Goal: Information Seeking & Learning: Learn about a topic

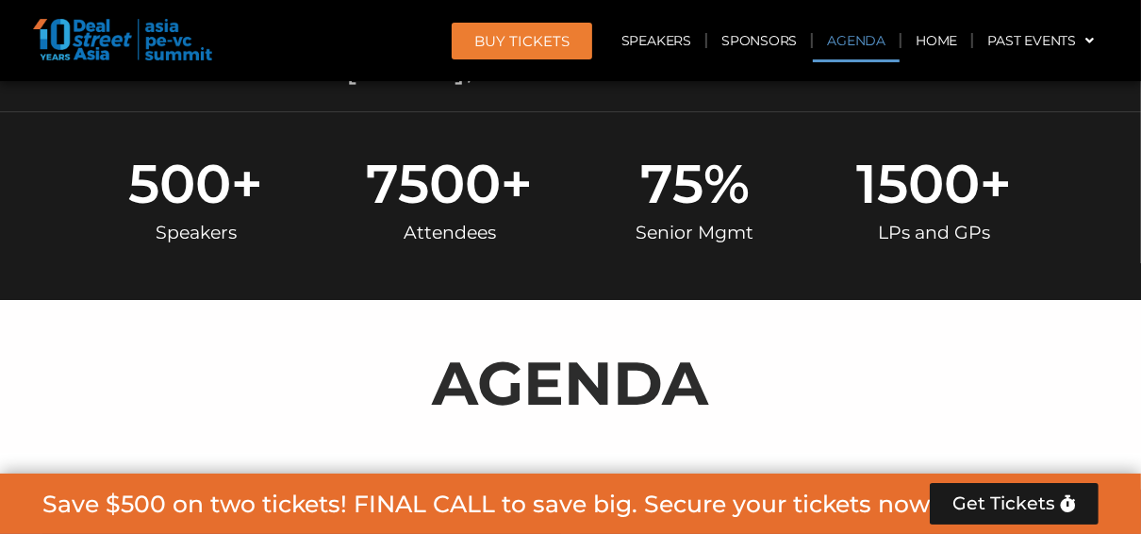
scroll to position [776, 0]
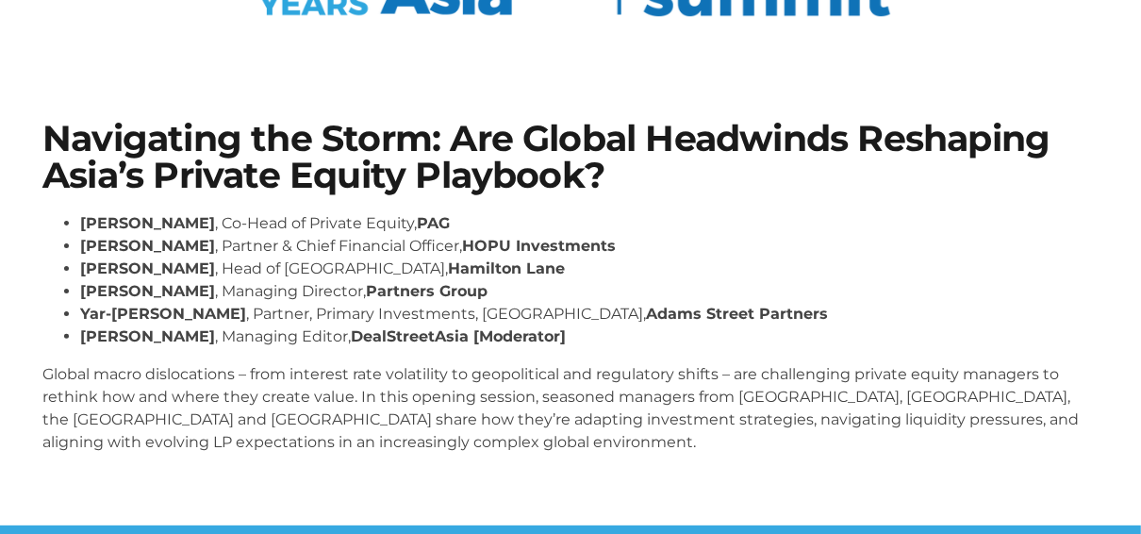
scroll to position [302, 0]
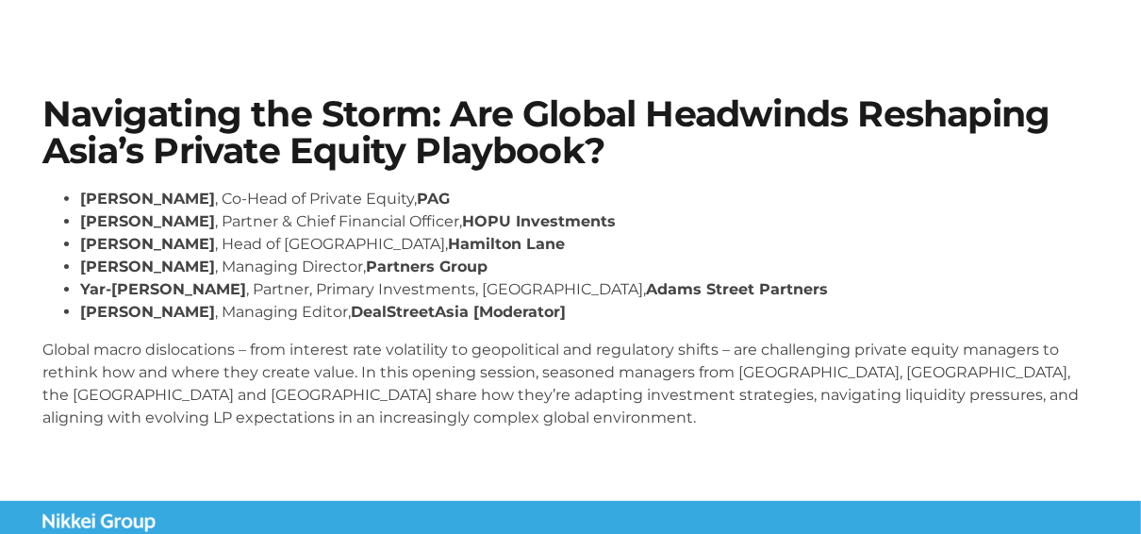
click at [412, 369] on p "Global macro dislocations – from interest rate volatility to geopolitical and r…" at bounding box center [570, 383] width 1056 height 91
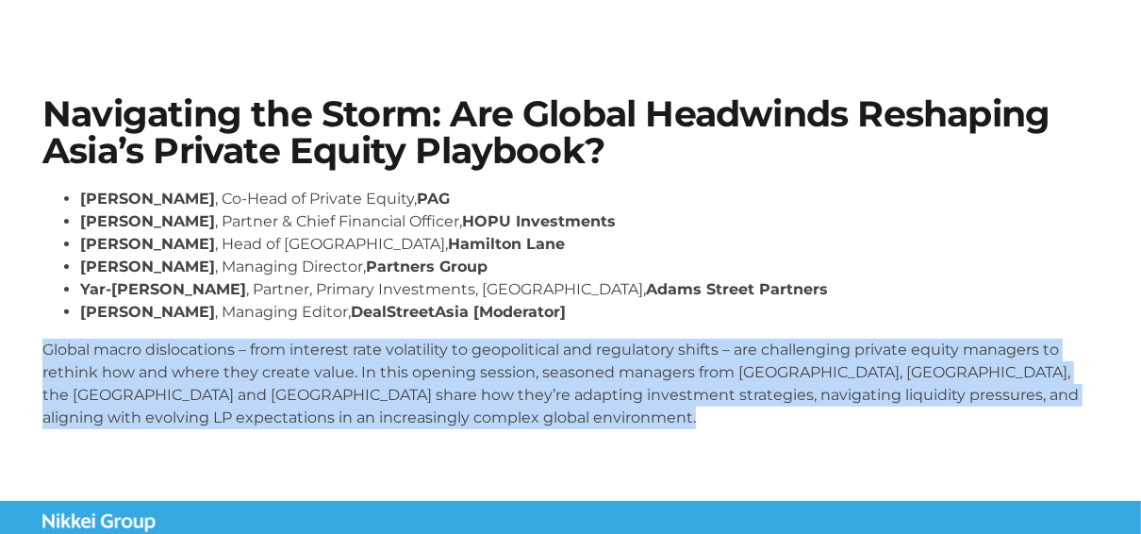
click at [412, 369] on p "Global macro dislocations – from interest rate volatility to geopolitical and r…" at bounding box center [570, 383] width 1056 height 91
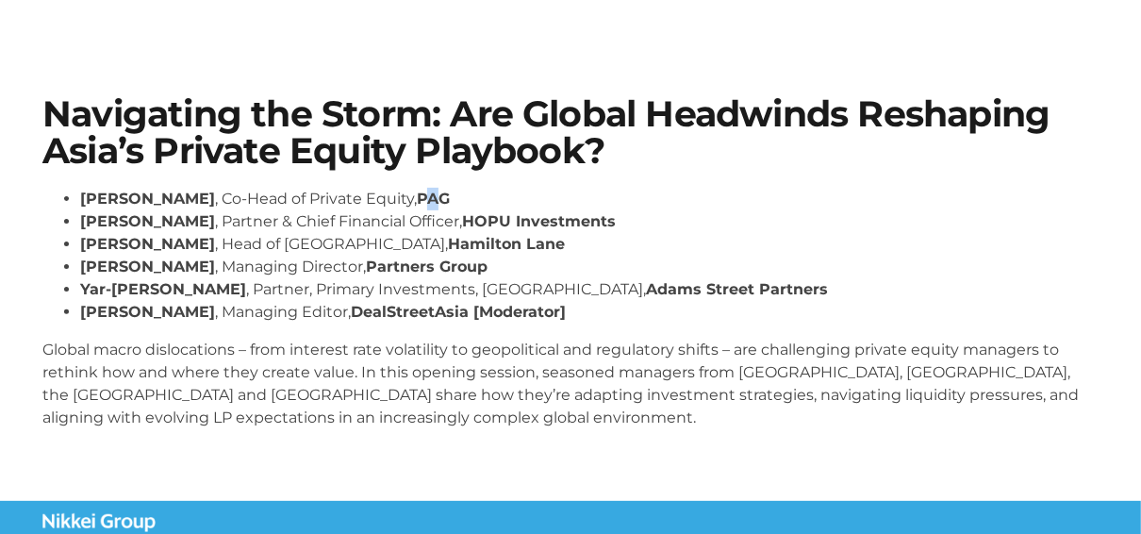
drag, startPoint x: 412, startPoint y: 369, endPoint x: 434, endPoint y: 196, distance: 173.9
click at [434, 196] on strong "PAG" at bounding box center [433, 199] width 33 height 18
click at [432, 195] on strong "PAG" at bounding box center [433, 199] width 33 height 18
click at [432, 194] on strong "PAG" at bounding box center [433, 199] width 33 height 18
drag, startPoint x: 432, startPoint y: 194, endPoint x: 419, endPoint y: 199, distance: 14.0
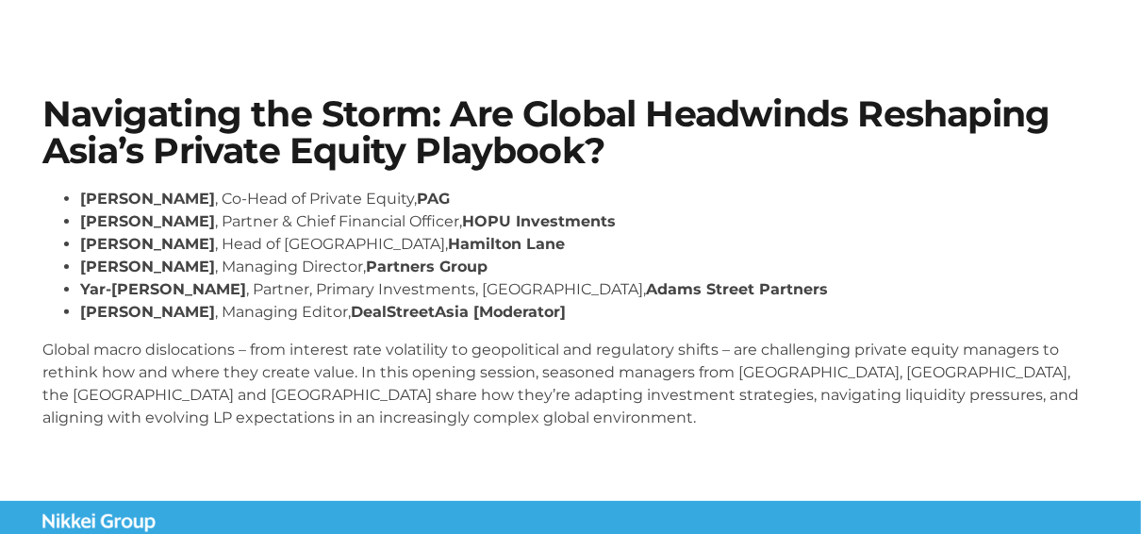
click at [419, 199] on strong "PAG" at bounding box center [433, 199] width 33 height 18
drag, startPoint x: 419, startPoint y: 199, endPoint x: 475, endPoint y: 200, distance: 56.6
click at [475, 200] on li "Nikhil Srivastava , Co-Head of Private Equity, PAG" at bounding box center [589, 199] width 1018 height 23
copy ul "PAG"
click at [288, 352] on p "Global macro dislocations – from interest rate volatility to geopolitical and r…" at bounding box center [570, 383] width 1056 height 91
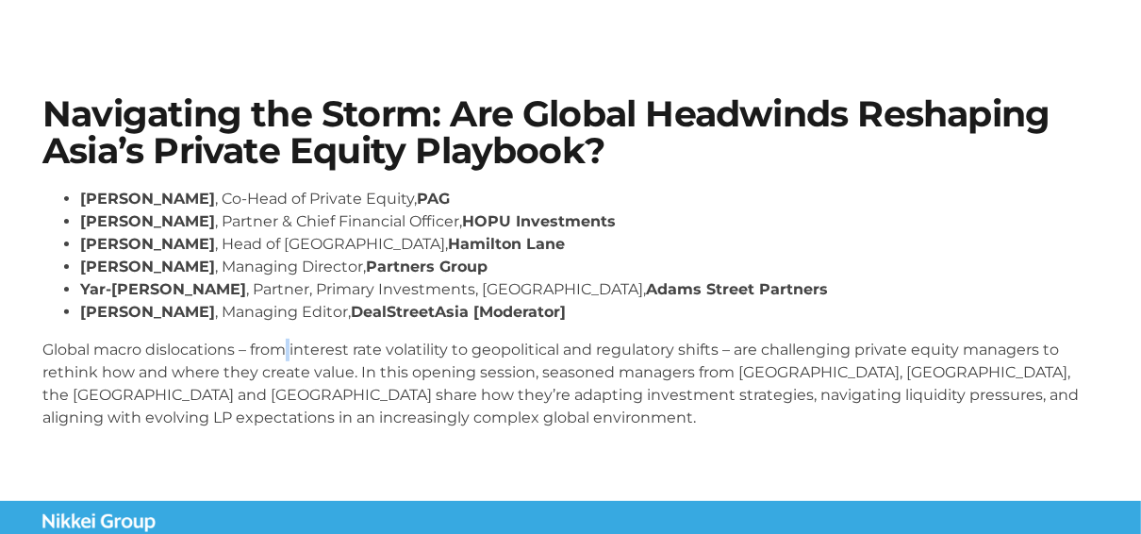
click at [288, 352] on p "Global macro dislocations – from interest rate volatility to geopolitical and r…" at bounding box center [570, 383] width 1056 height 91
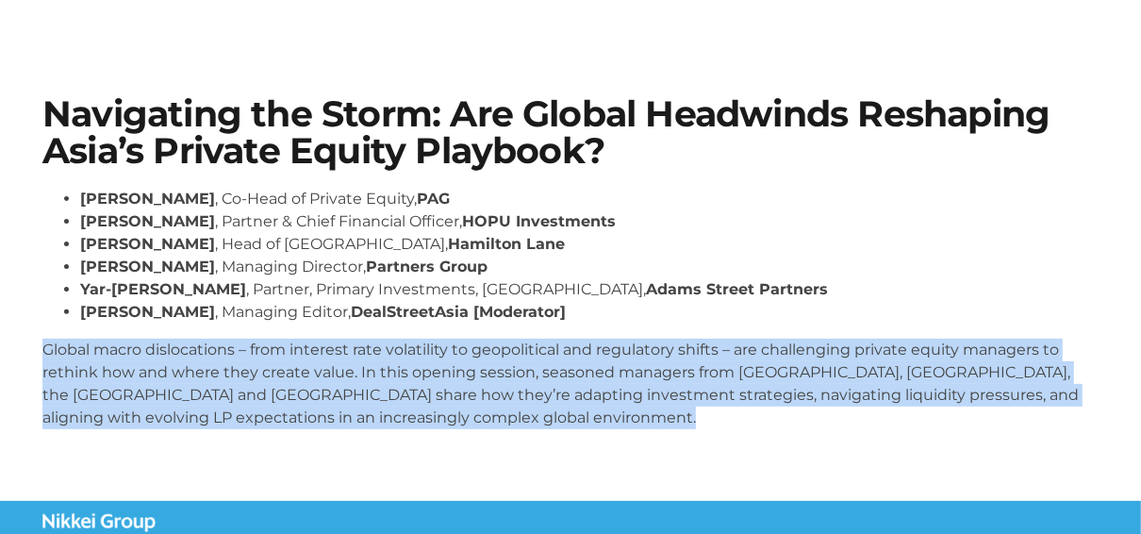
click at [288, 352] on p "Global macro dislocations – from interest rate volatility to geopolitical and r…" at bounding box center [570, 383] width 1056 height 91
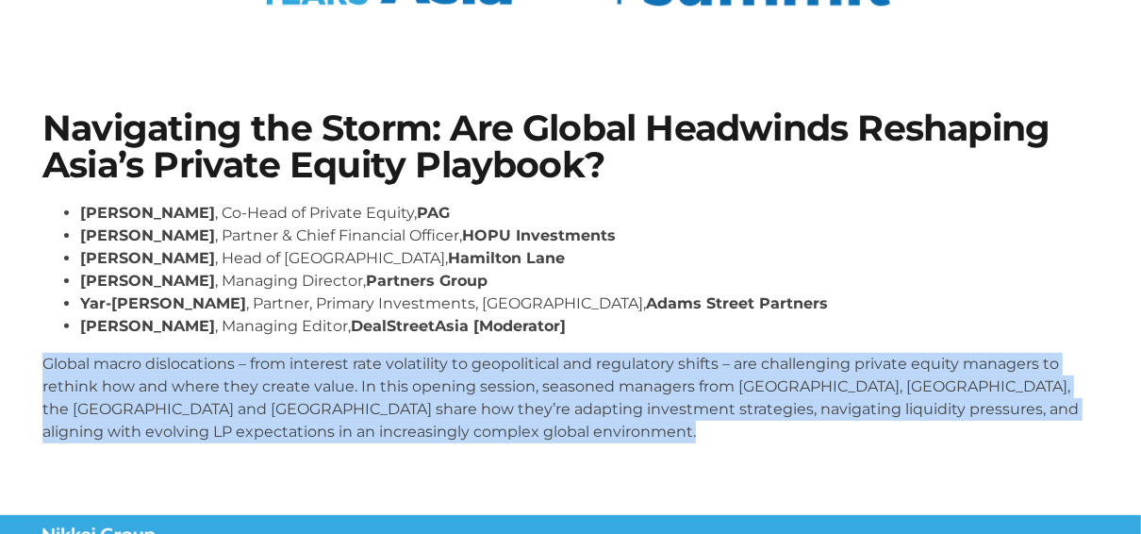
drag, startPoint x: 288, startPoint y: 352, endPoint x: 298, endPoint y: 415, distance: 64.0
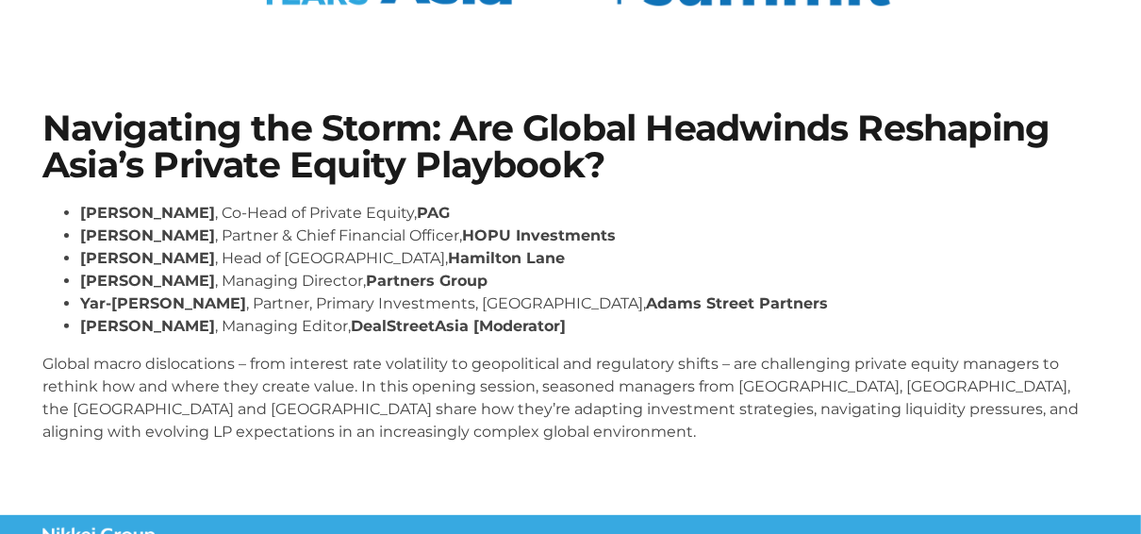
drag, startPoint x: 298, startPoint y: 415, endPoint x: 718, endPoint y: 107, distance: 520.7
click at [718, 110] on h1 "Navigating the Storm: Are Global Headwinds Reshaping Asia’s Private Equity Play…" at bounding box center [570, 146] width 1056 height 73
click at [385, 276] on strong "Partners Group" at bounding box center [427, 281] width 122 height 18
drag, startPoint x: 385, startPoint y: 276, endPoint x: 441, endPoint y: 280, distance: 56.7
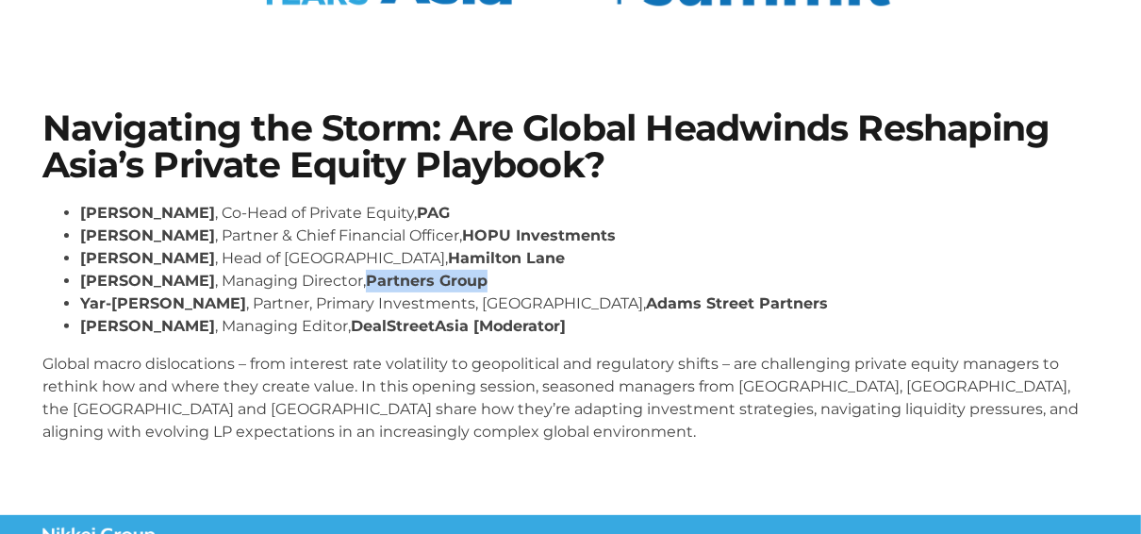
click at [441, 280] on strong "Partners Group" at bounding box center [427, 281] width 122 height 18
copy strong "Partners Group"
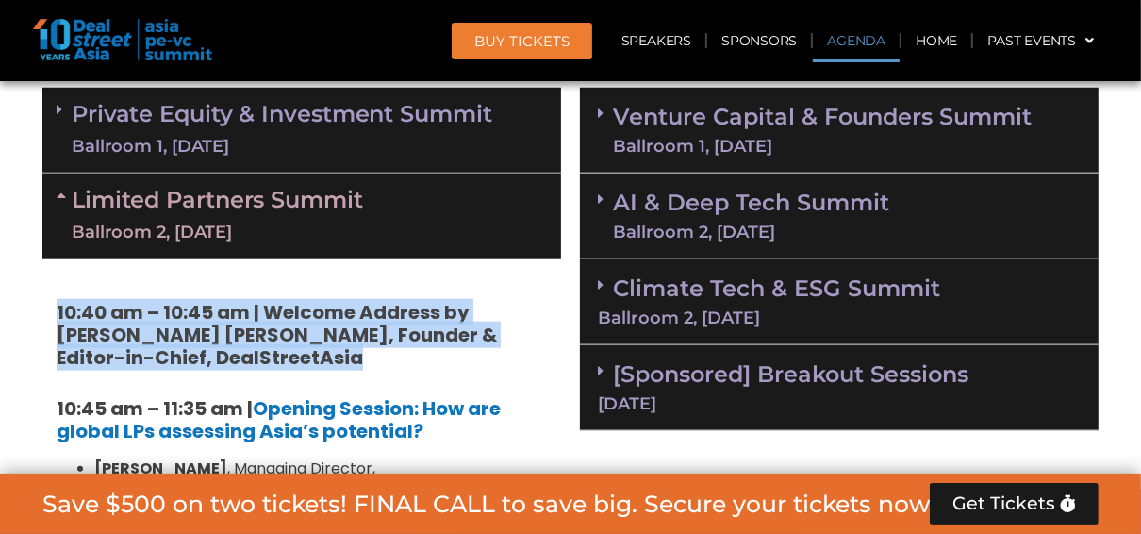
scroll to position [1207, 0]
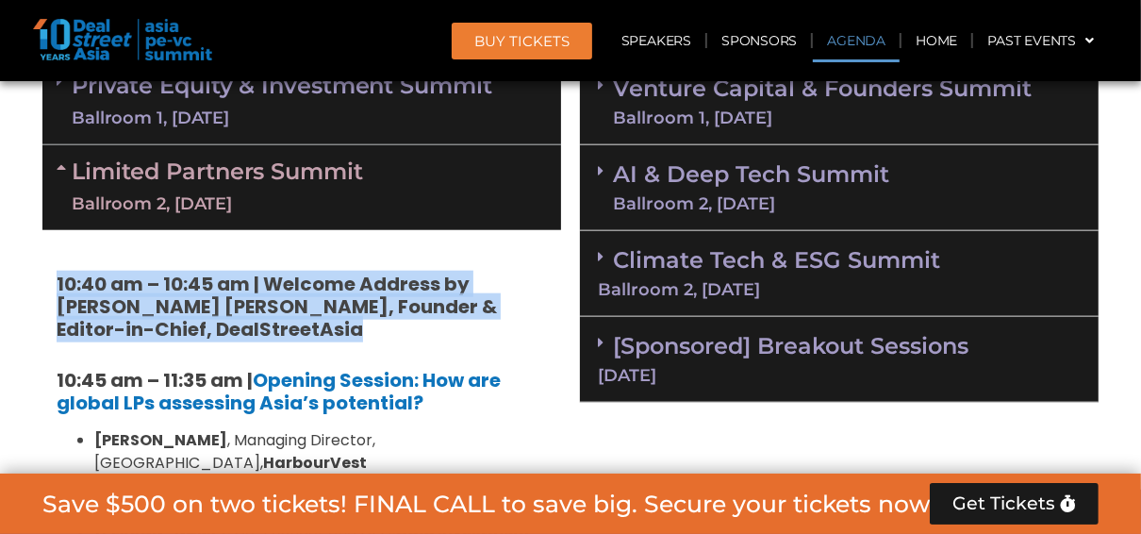
click at [434, 94] on link "Private Equity & Investment Summit Ballroom 1, 10 Sept" at bounding box center [282, 102] width 421 height 57
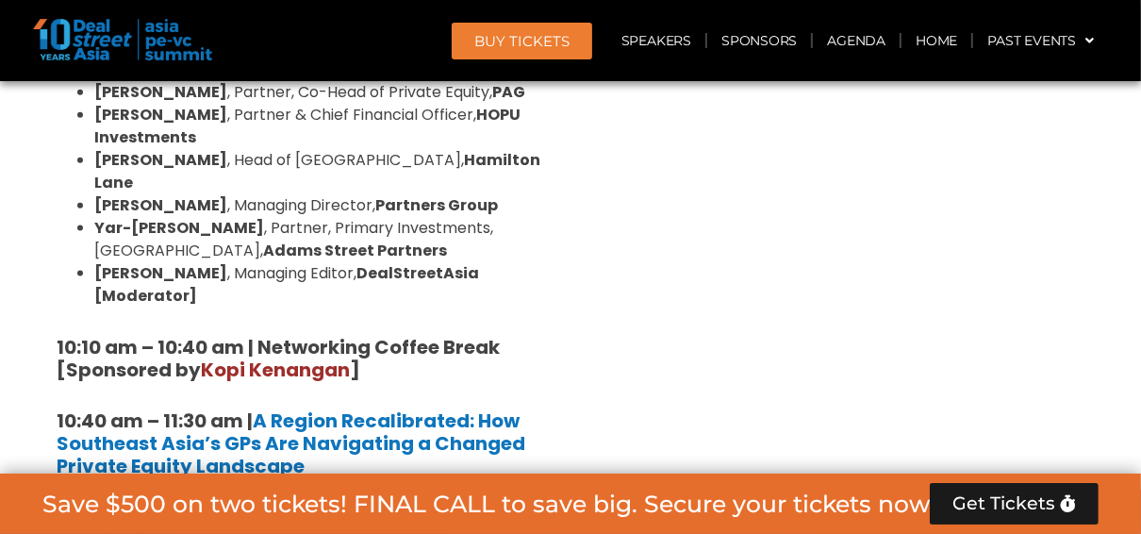
scroll to position [1584, 0]
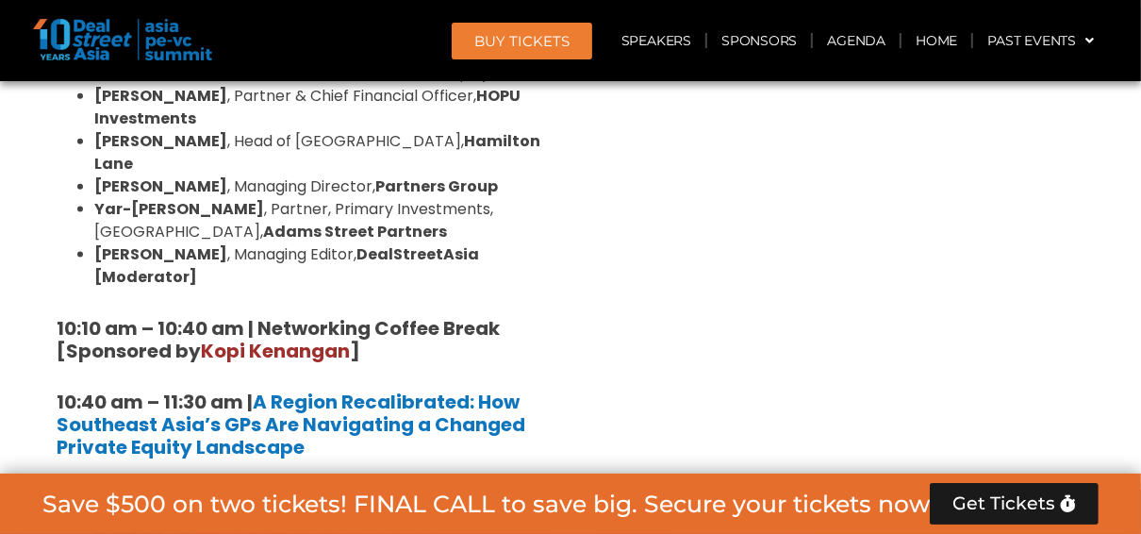
drag, startPoint x: 131, startPoint y: 269, endPoint x: 131, endPoint y: 283, distance: 14.1
click at [131, 315] on strong "10:10 am – 10:40 am | Networking Coffee Break [Sponsored by Kopi Kenangan ]" at bounding box center [278, 339] width 443 height 49
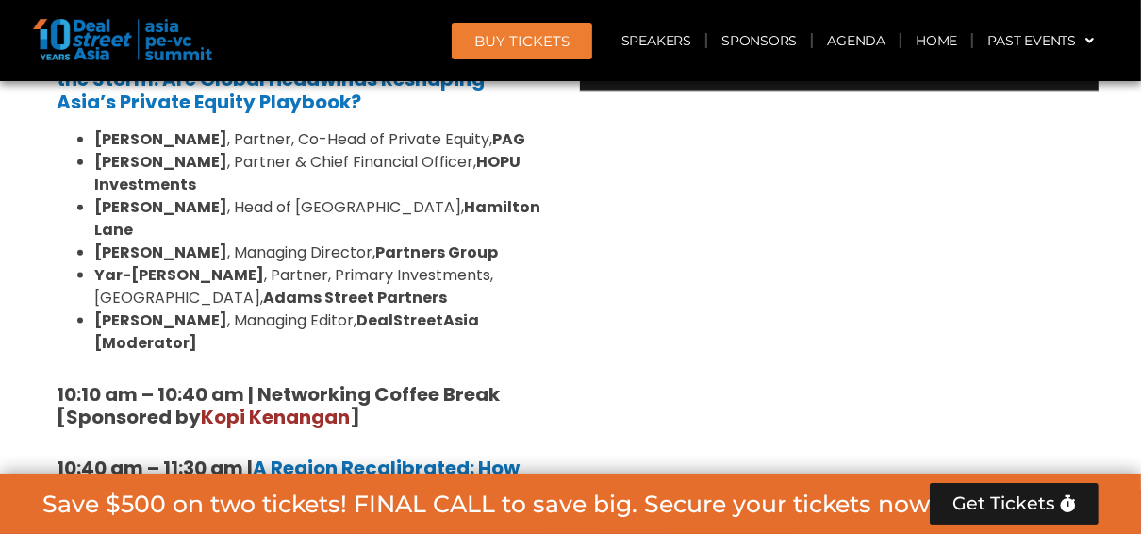
scroll to position [1207, 0]
